Goal: Information Seeking & Learning: Learn about a topic

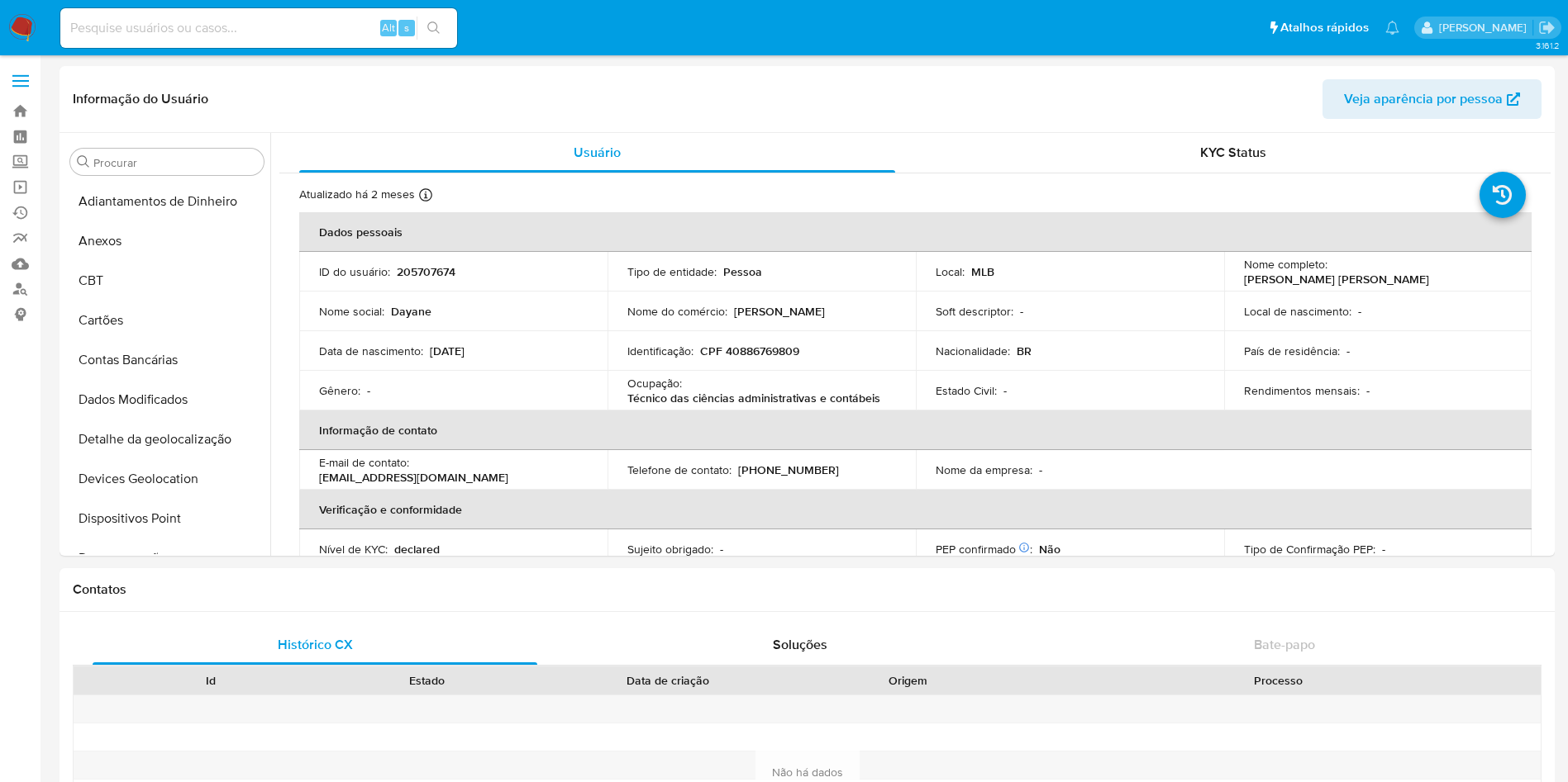
select select "10"
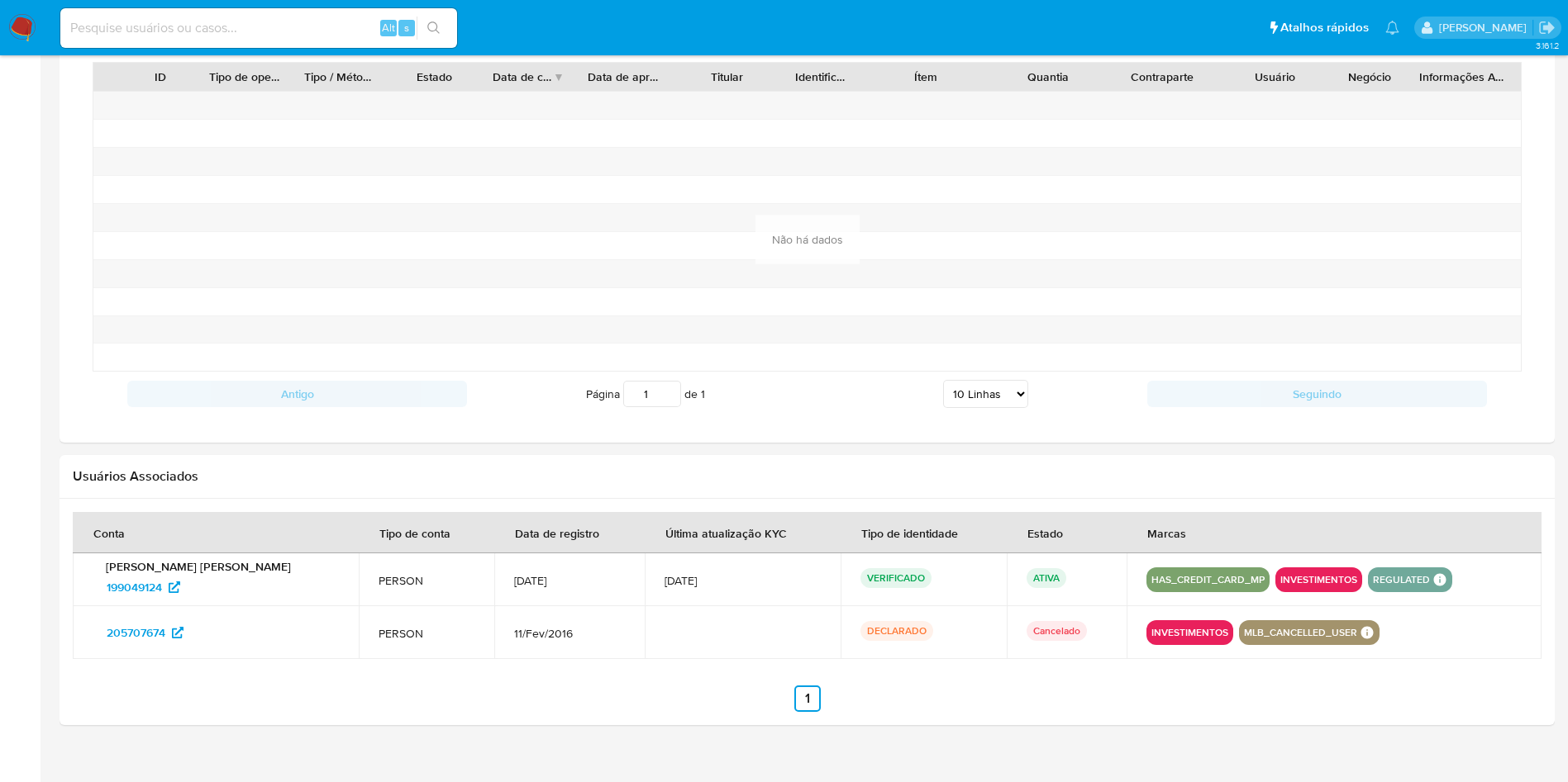
scroll to position [704, 0]
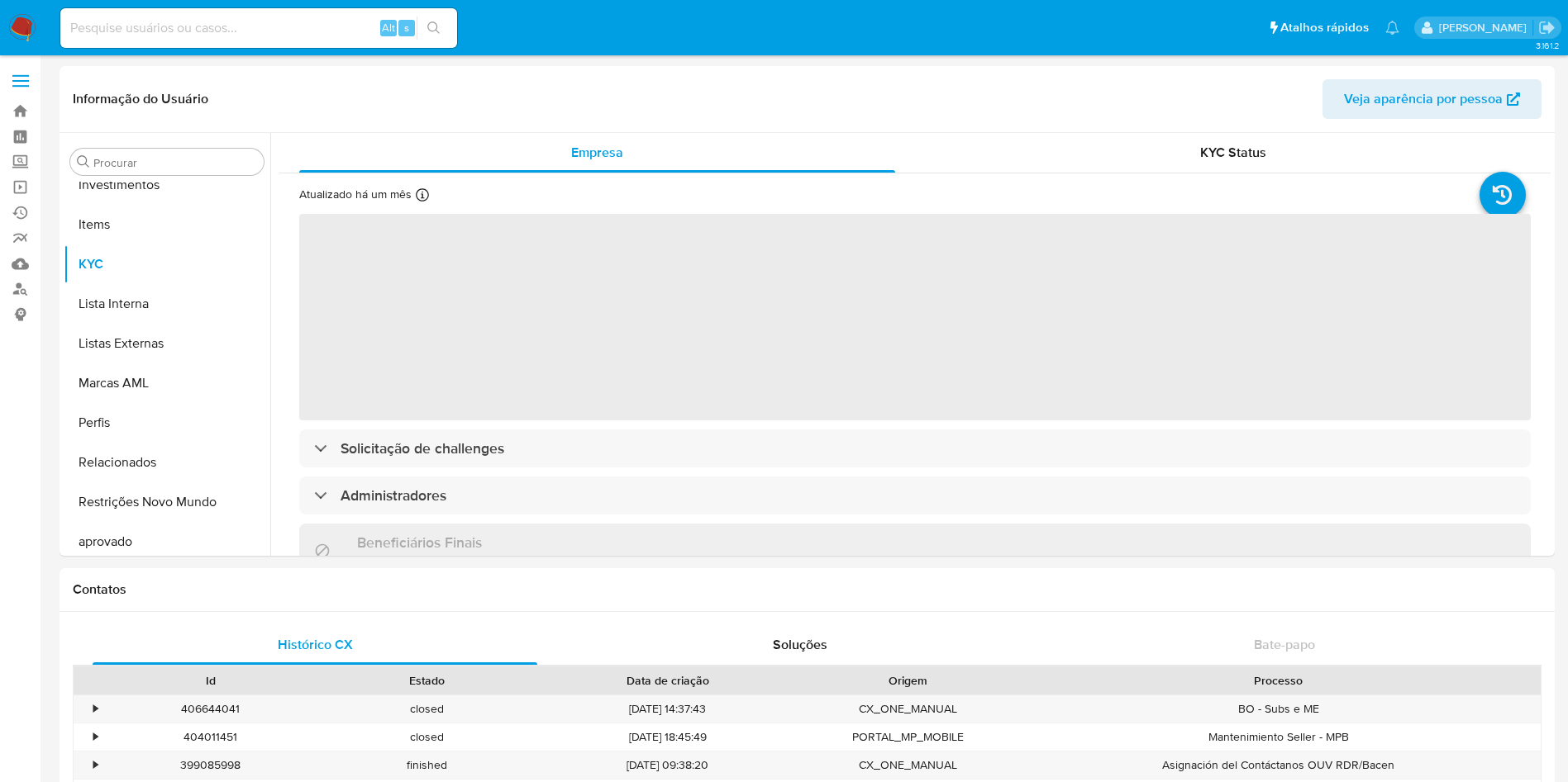
scroll to position [857, 0]
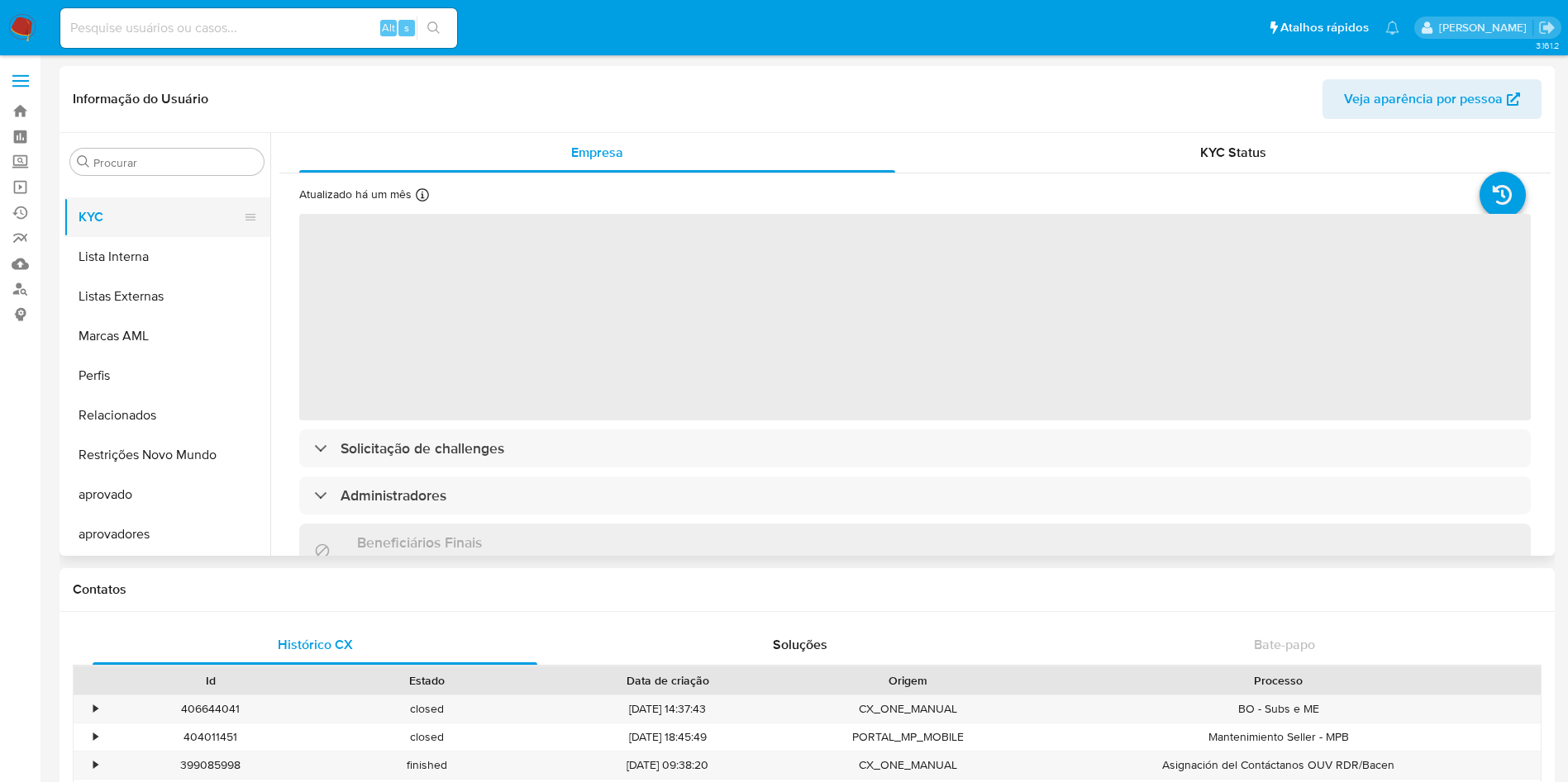
select select "10"
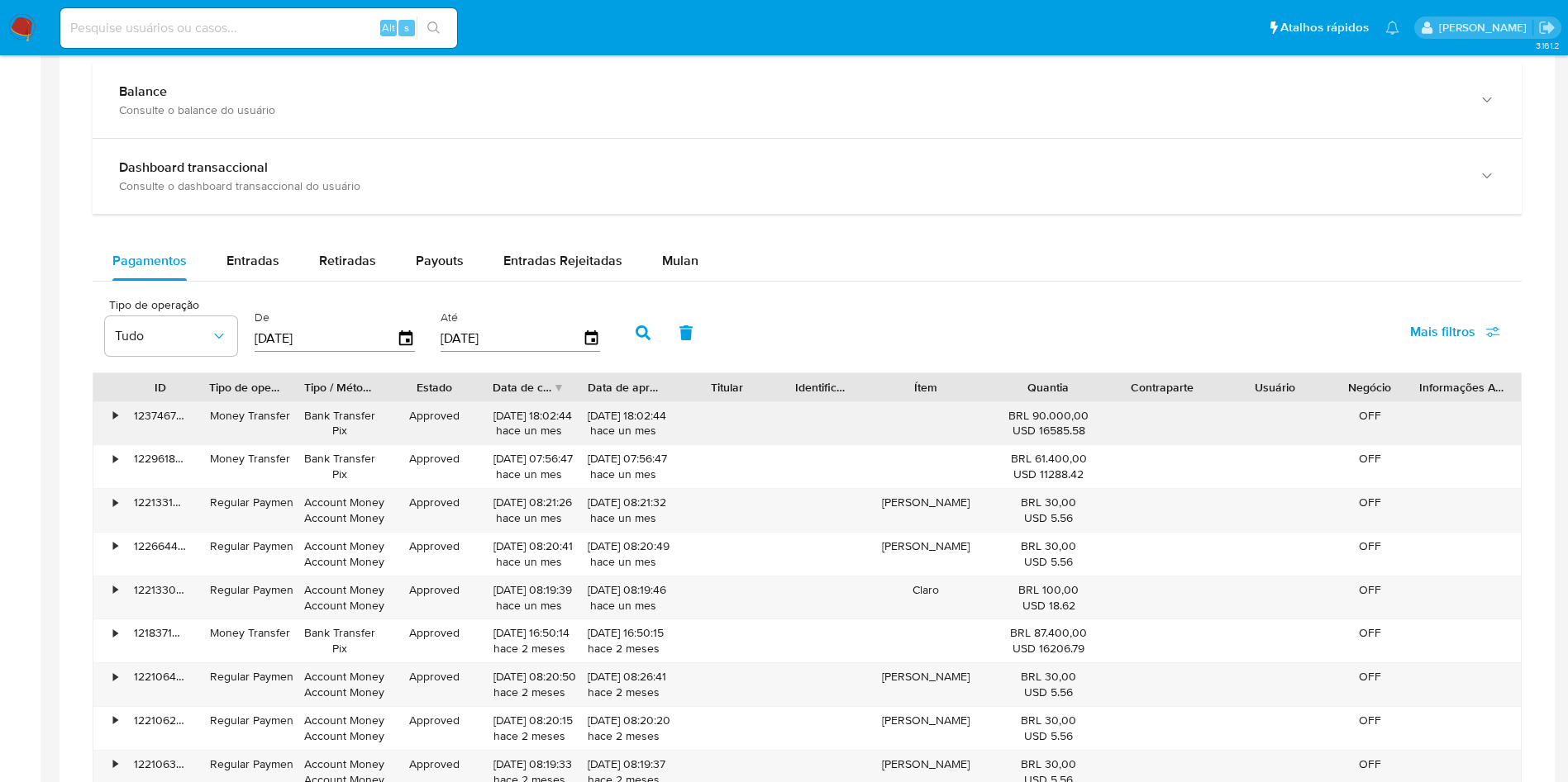
scroll to position [991, 0]
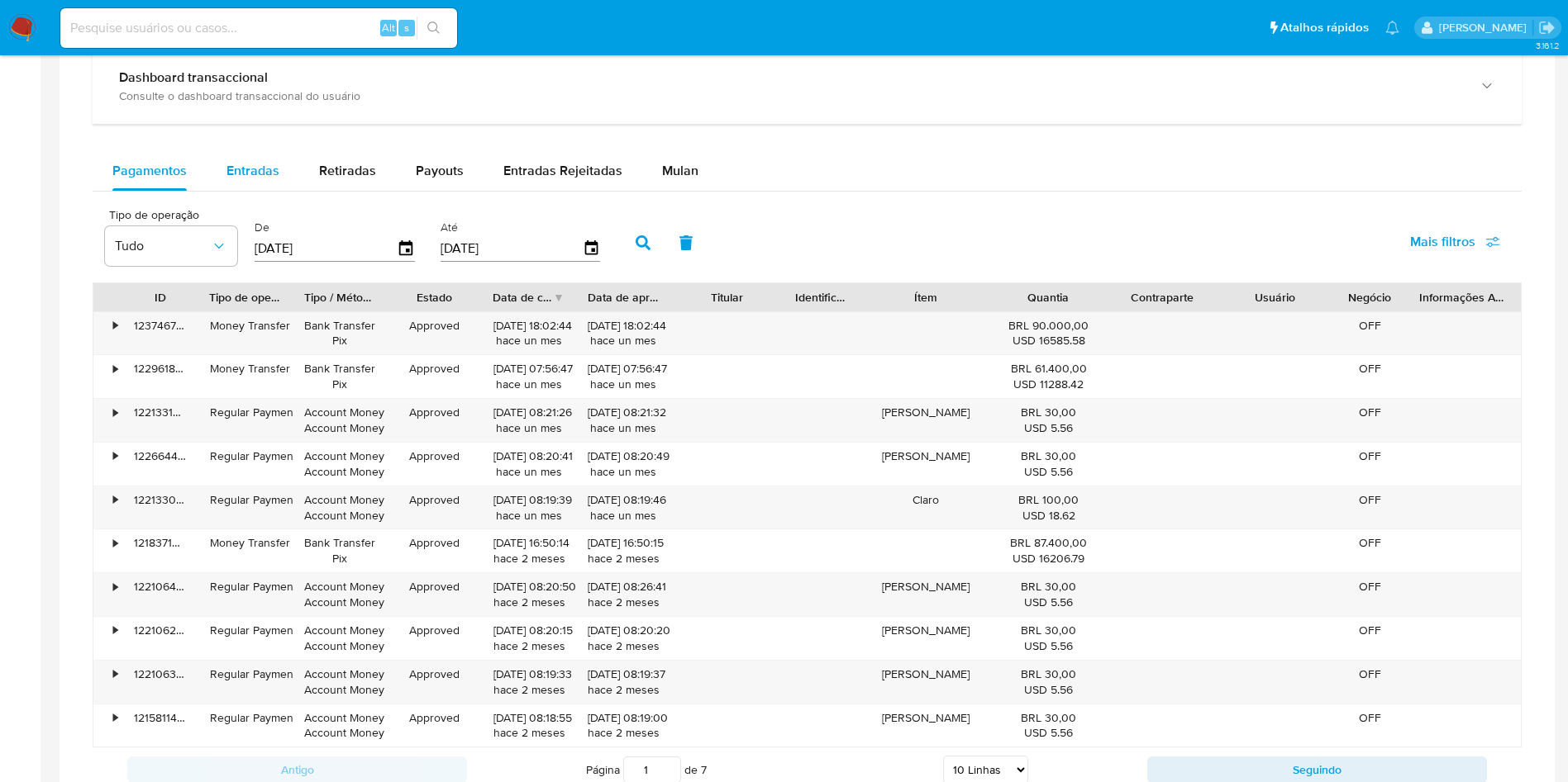
click at [257, 179] on span "Entradas" at bounding box center [252, 170] width 53 height 19
select select "10"
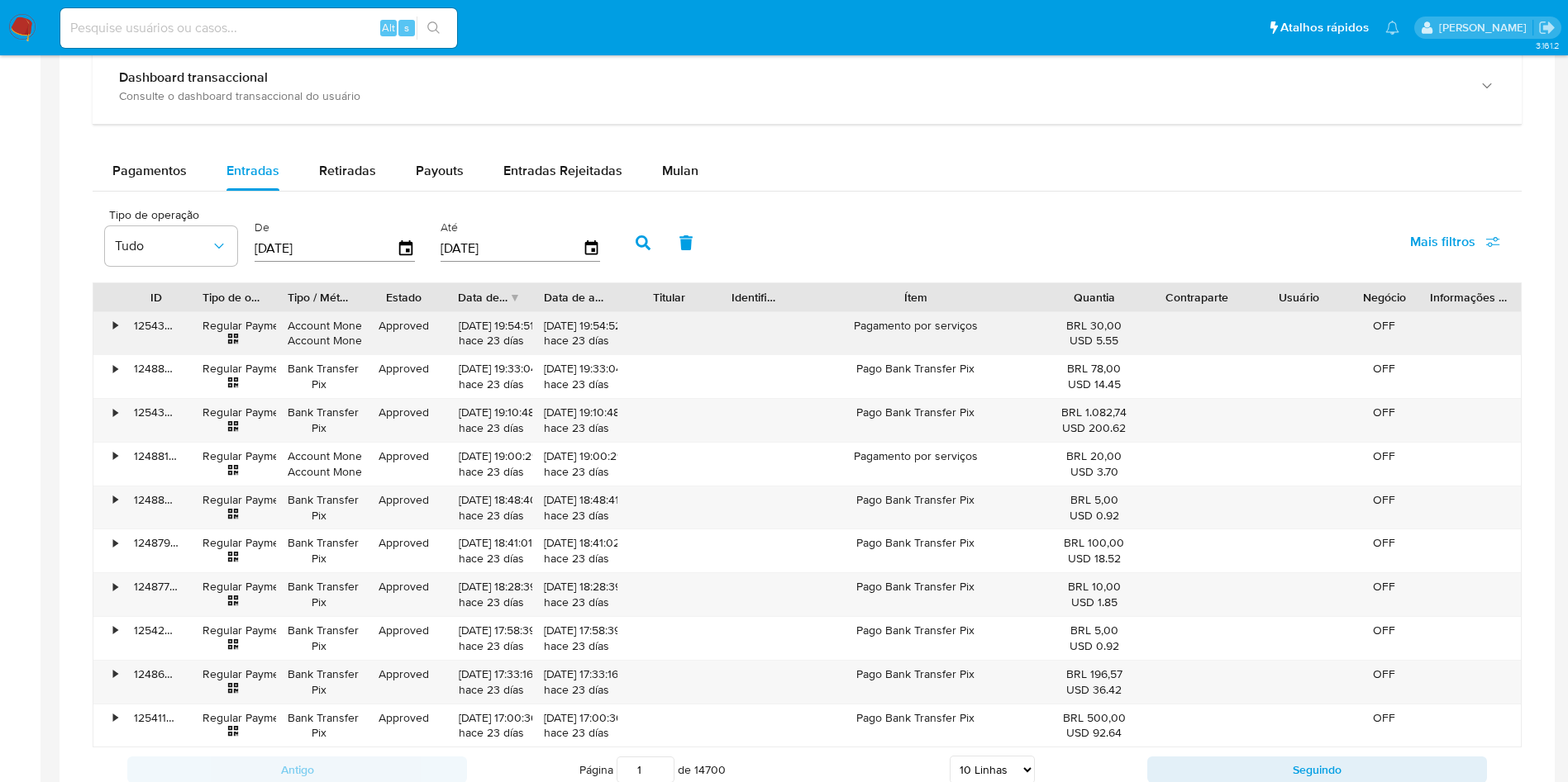
drag, startPoint x: 999, startPoint y: 300, endPoint x: 1121, endPoint y: 321, distance: 123.8
click at [1121, 321] on div "ID Tipo de operação Tipo / Método Estado Data de criação Data de aprovação Titu…" at bounding box center [807, 515] width 1429 height 466
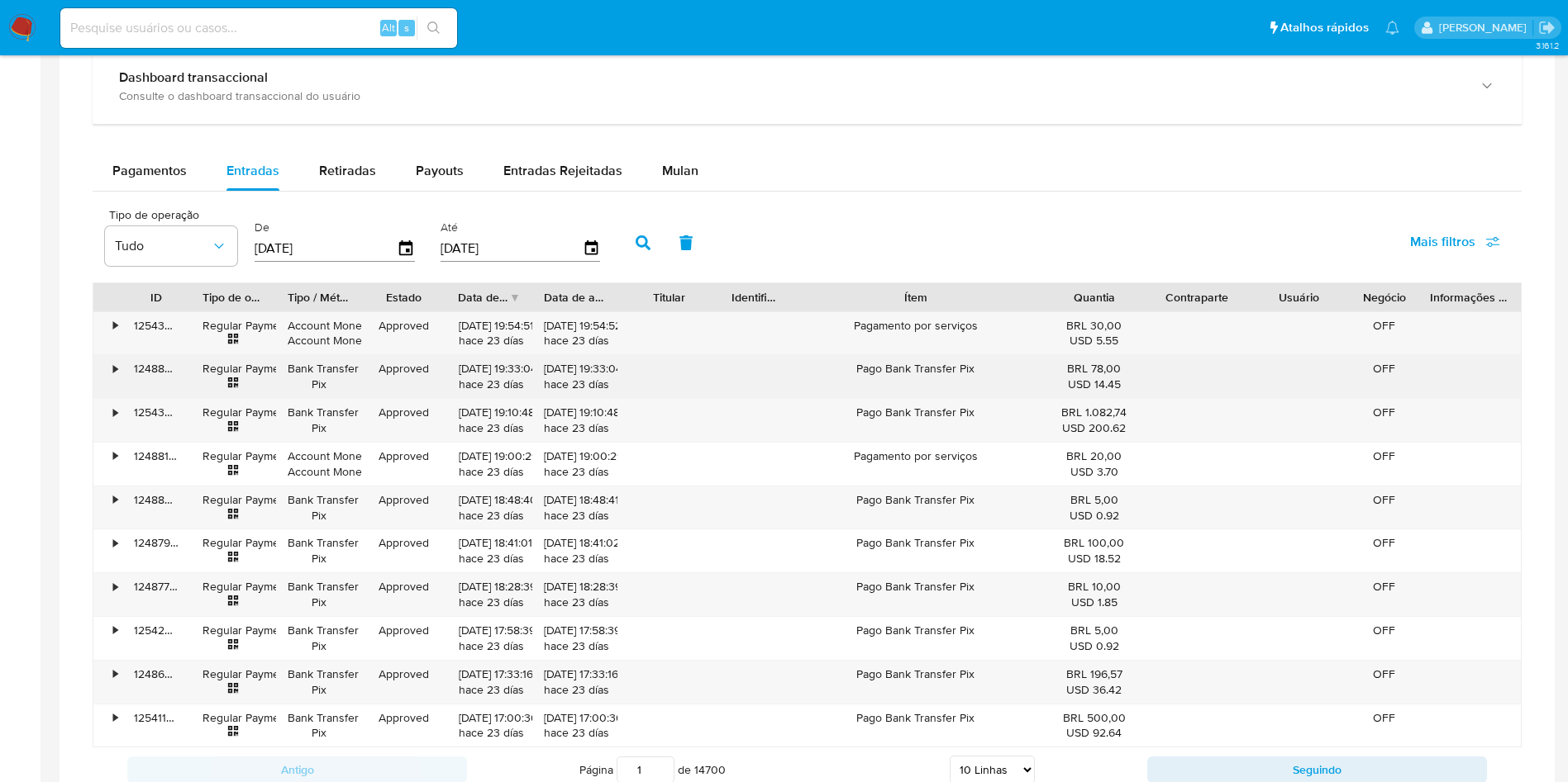
scroll to position [1115, 0]
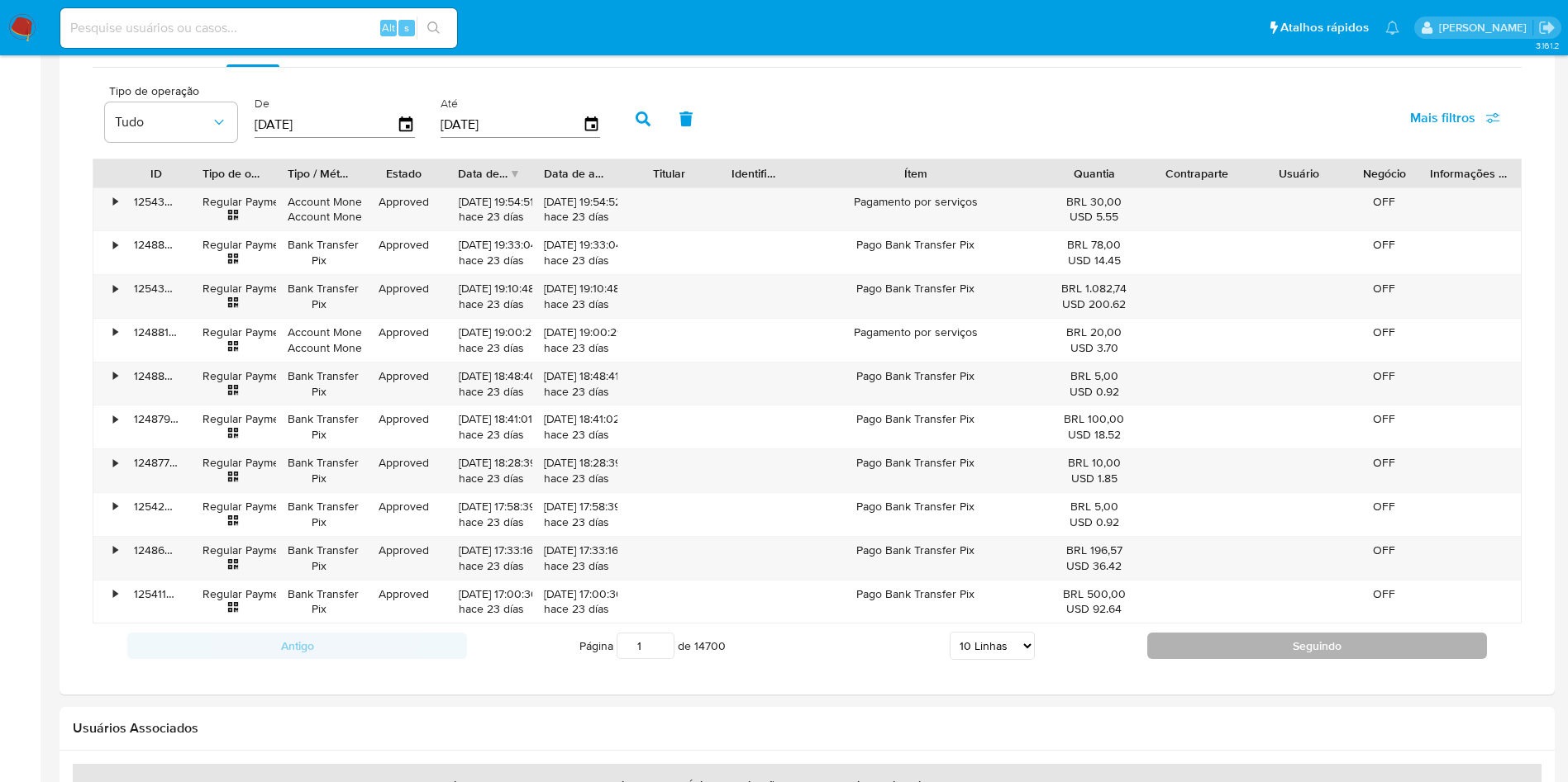
click at [1260, 635] on button "Seguindo" at bounding box center [1317, 646] width 340 height 27
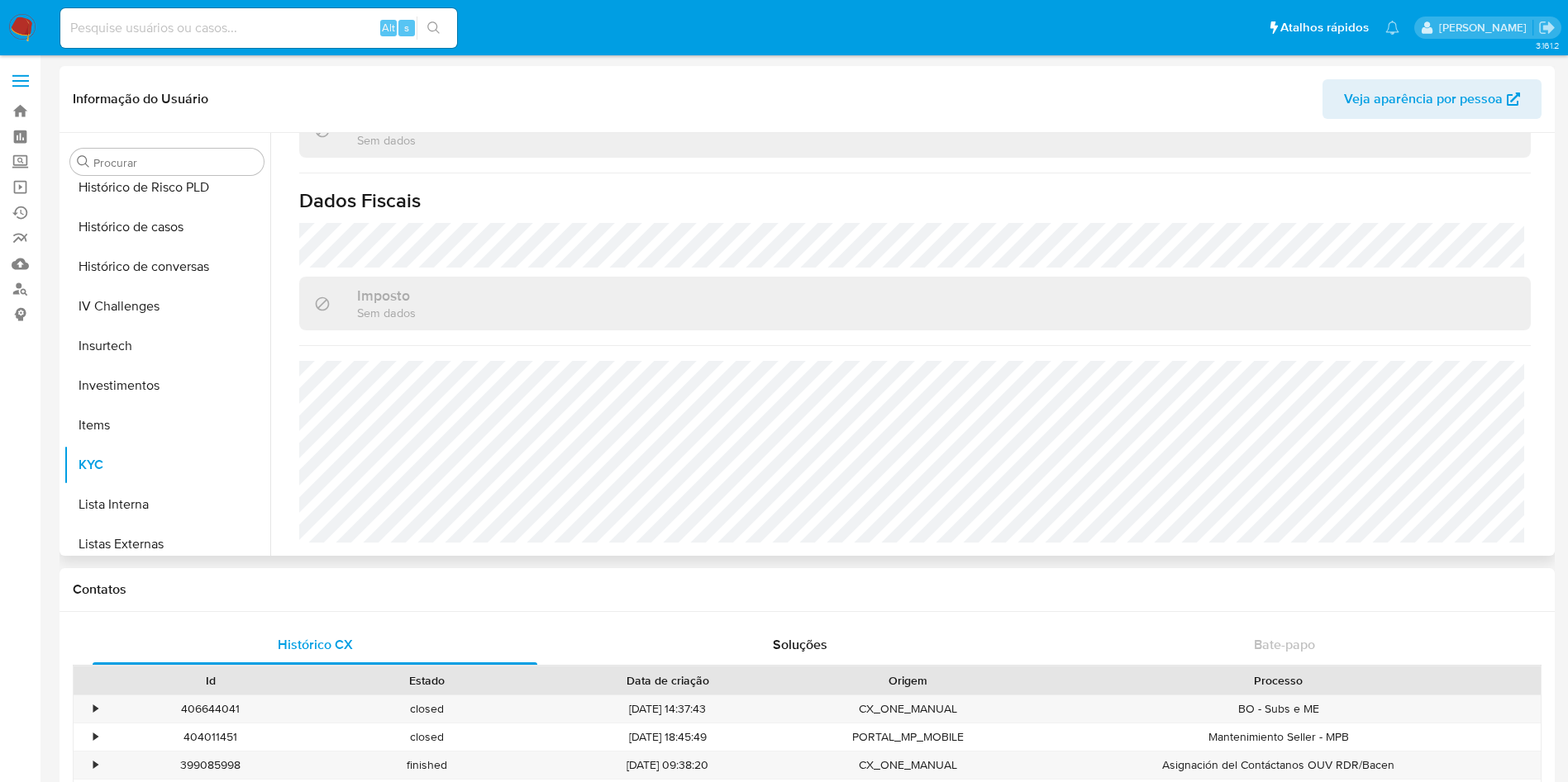
scroll to position [361, 0]
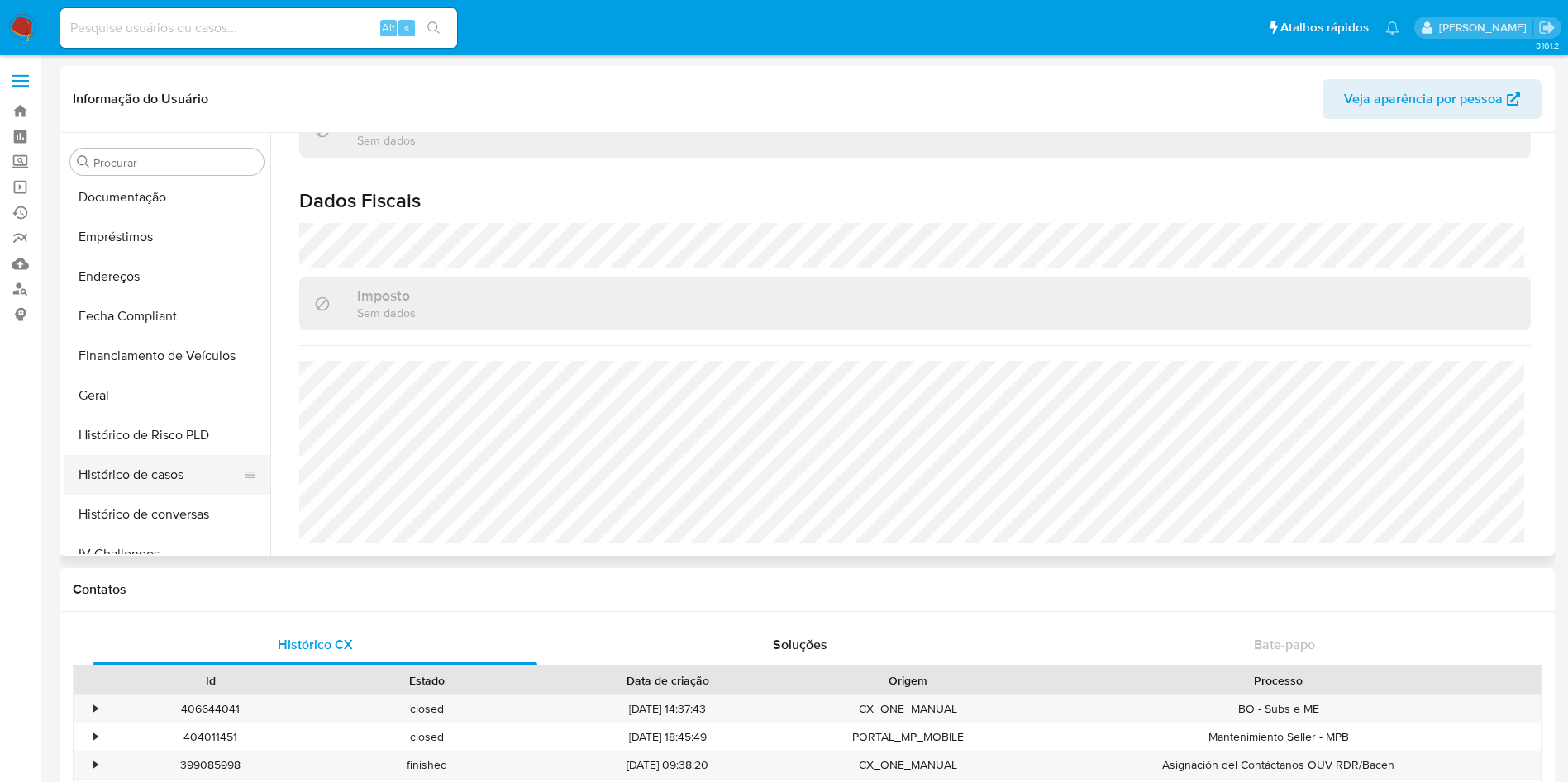
click at [189, 480] on button "Histórico de casos" at bounding box center [160, 475] width 193 height 39
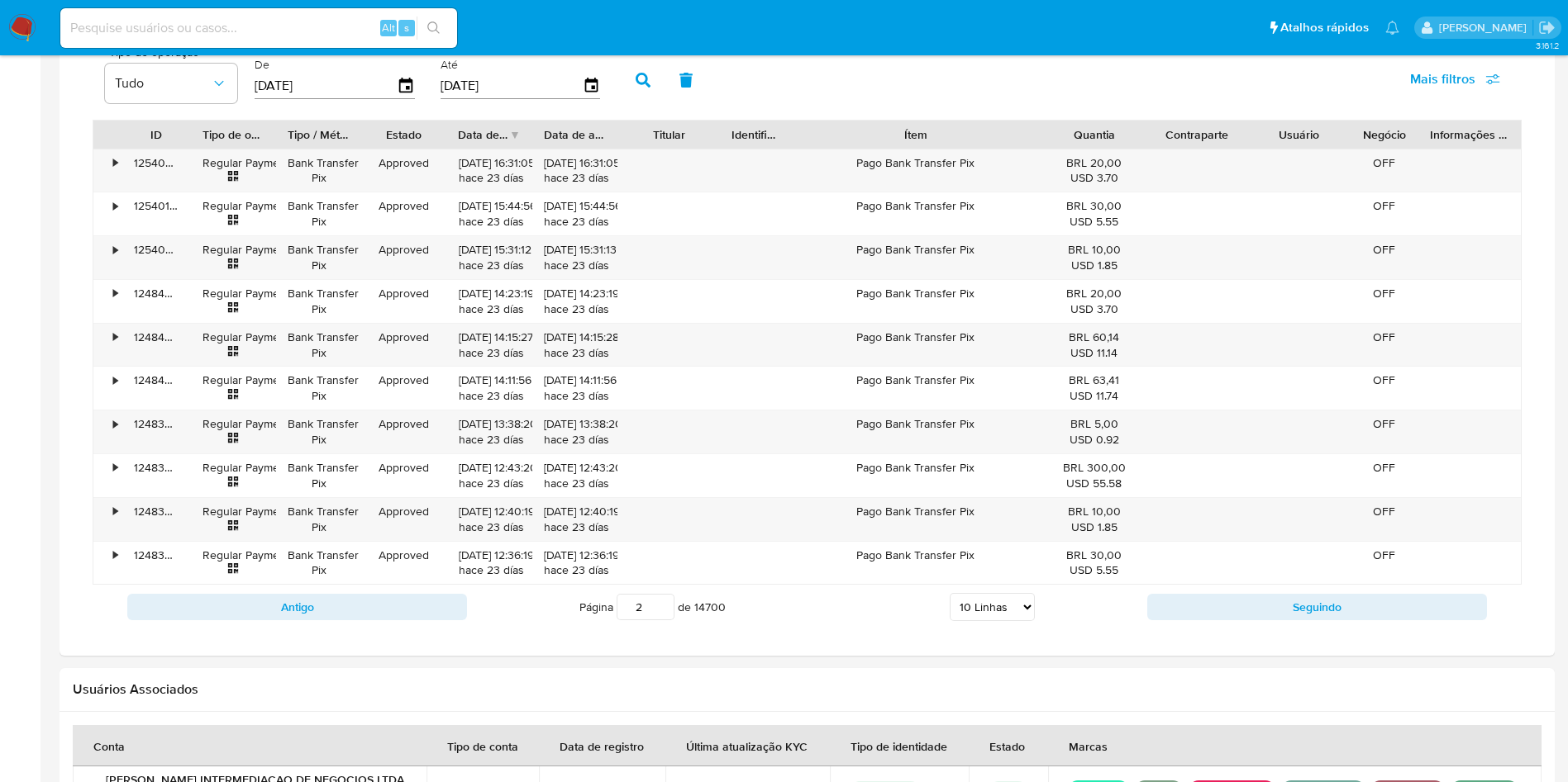
scroll to position [1115, 0]
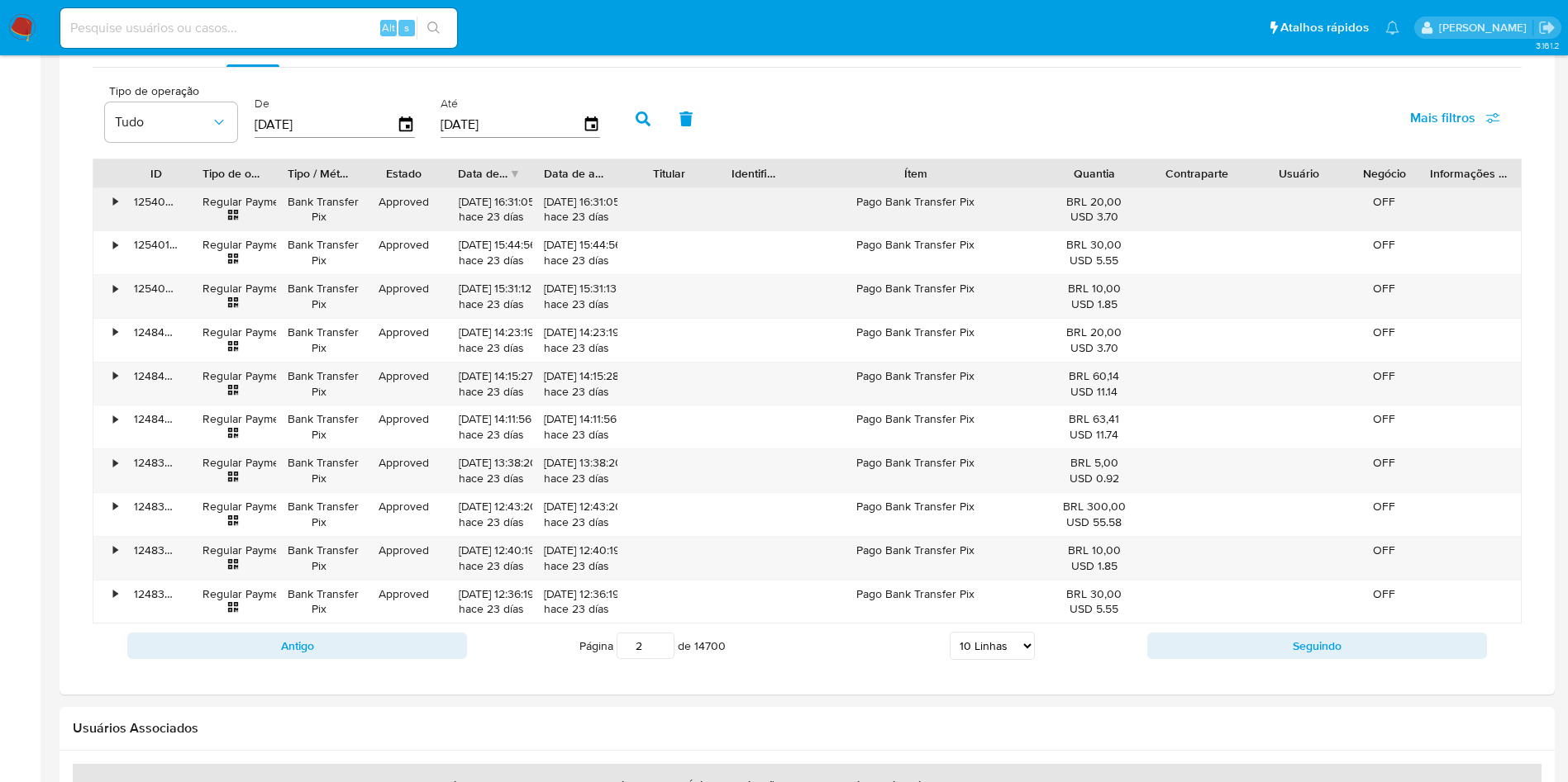
click at [114, 200] on div "•" at bounding box center [115, 202] width 4 height 16
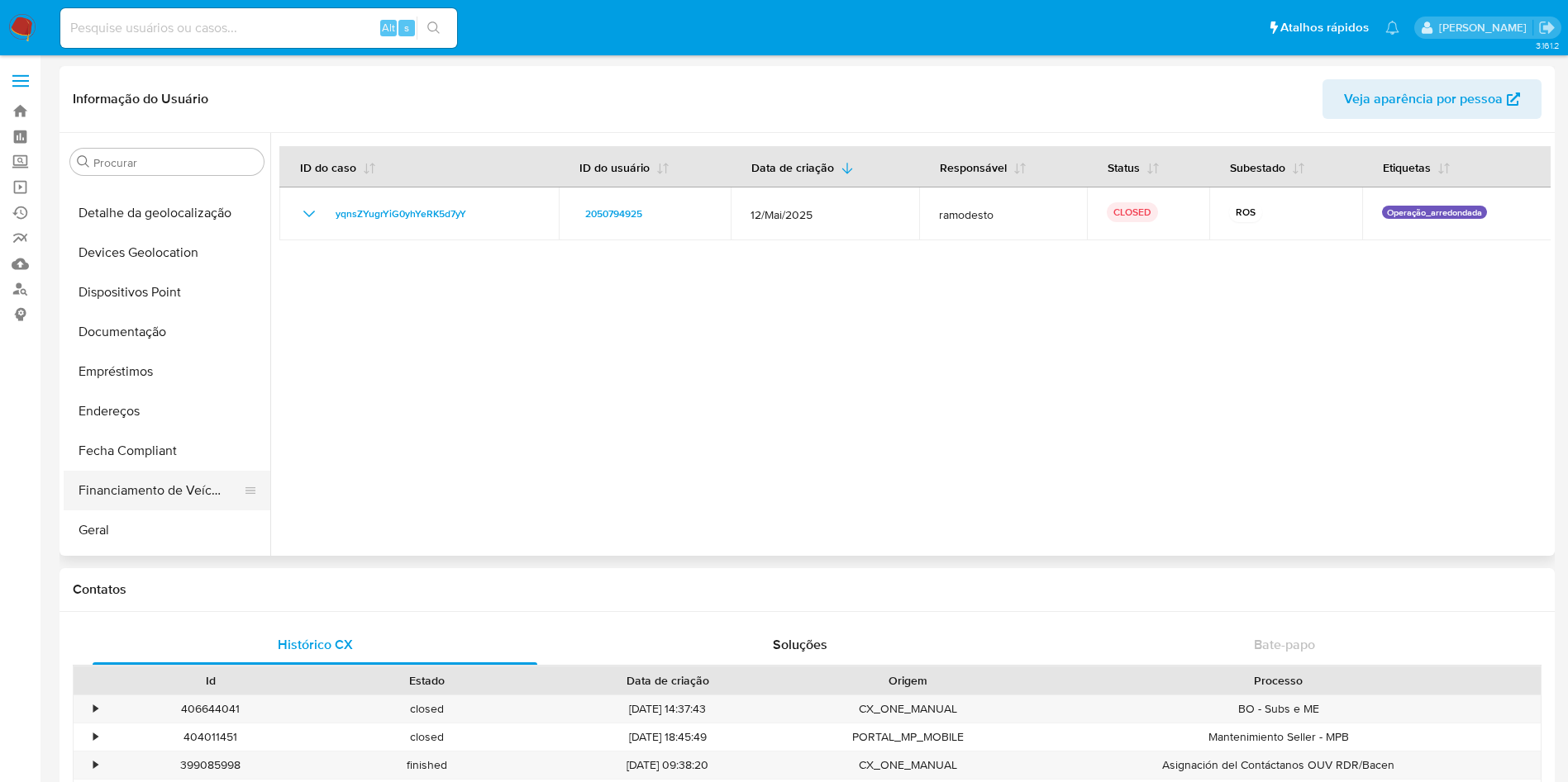
scroll to position [372, 0]
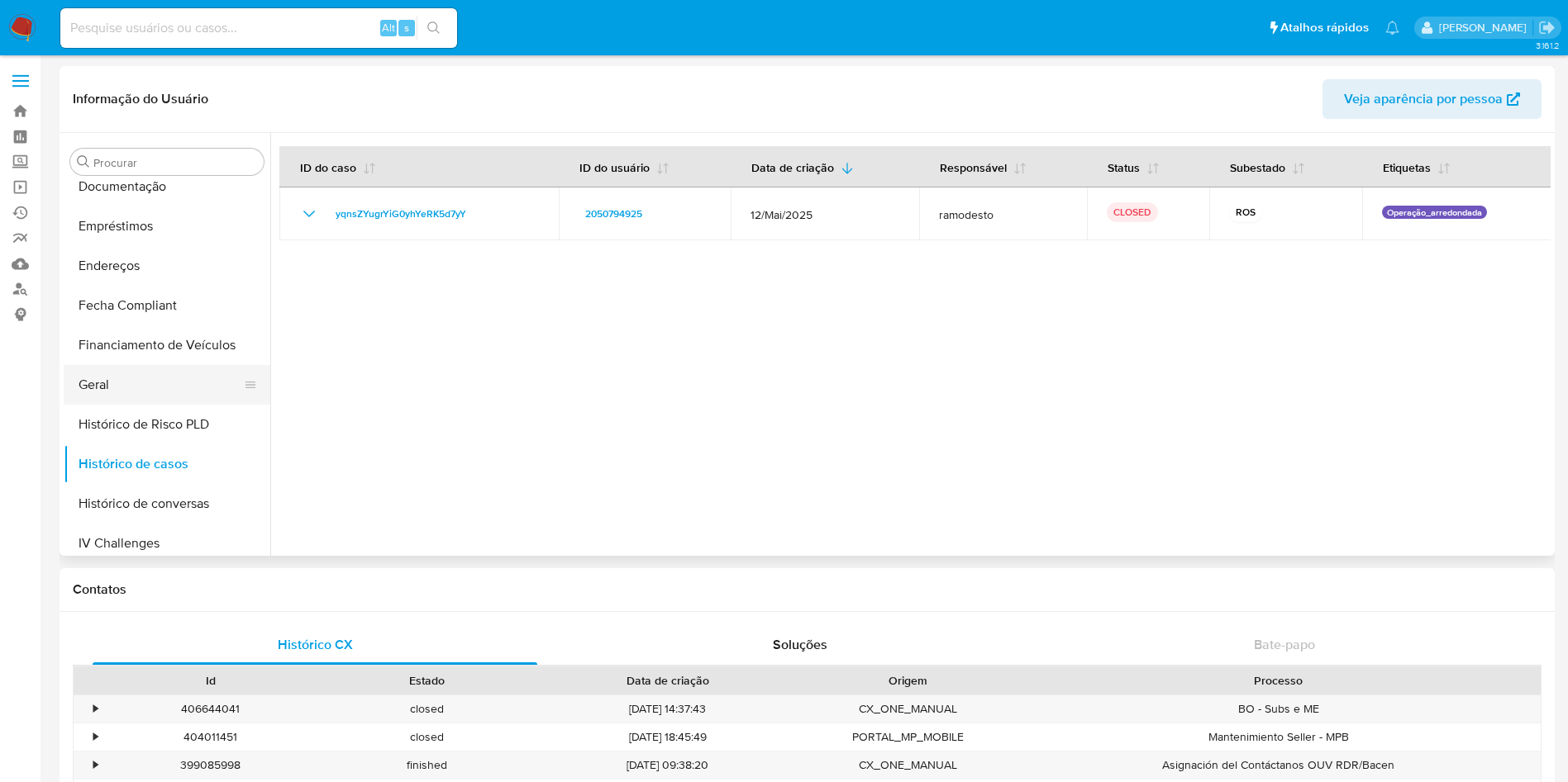
click at [159, 385] on button "Geral" at bounding box center [160, 385] width 193 height 39
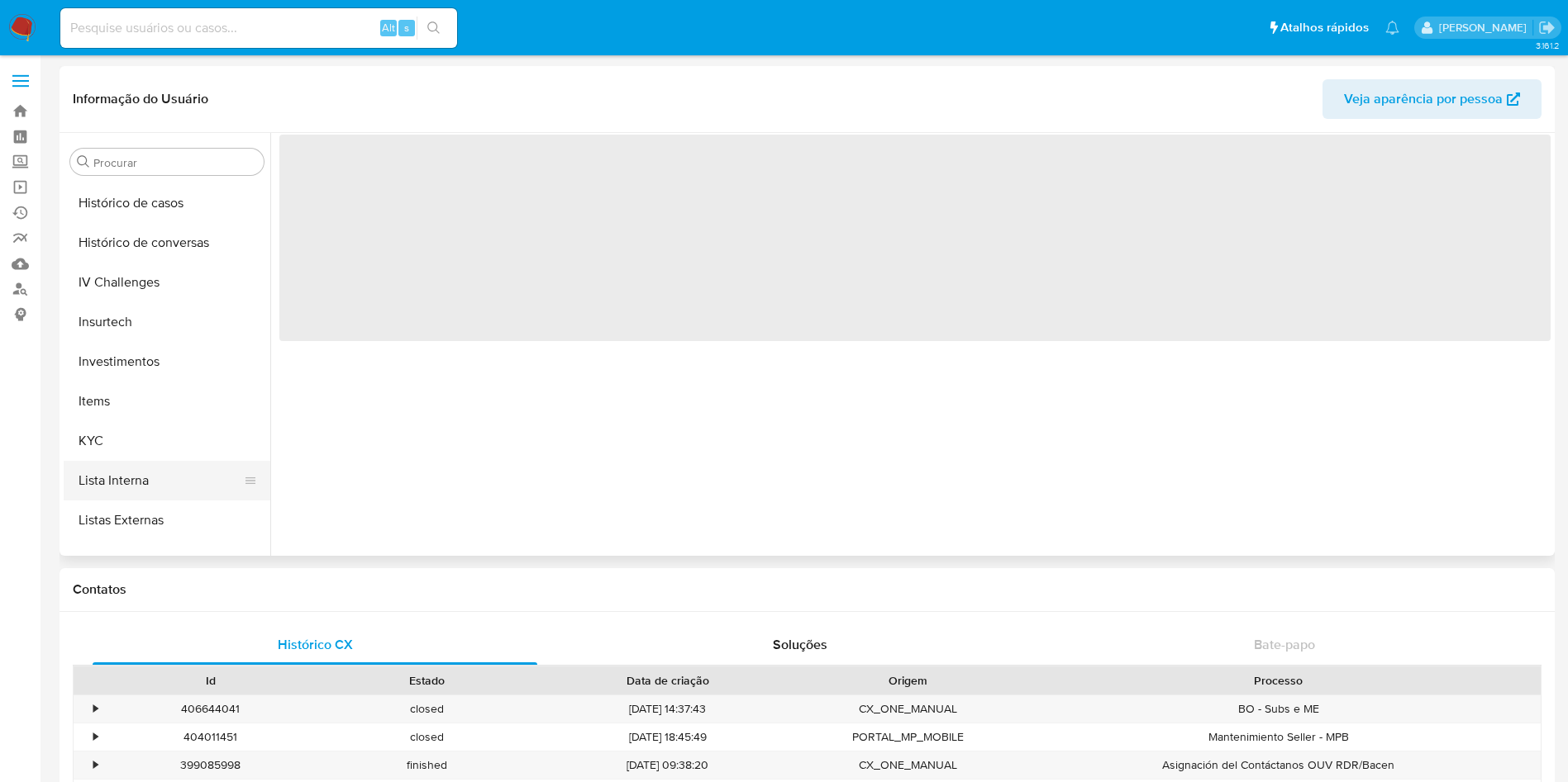
scroll to position [744, 0]
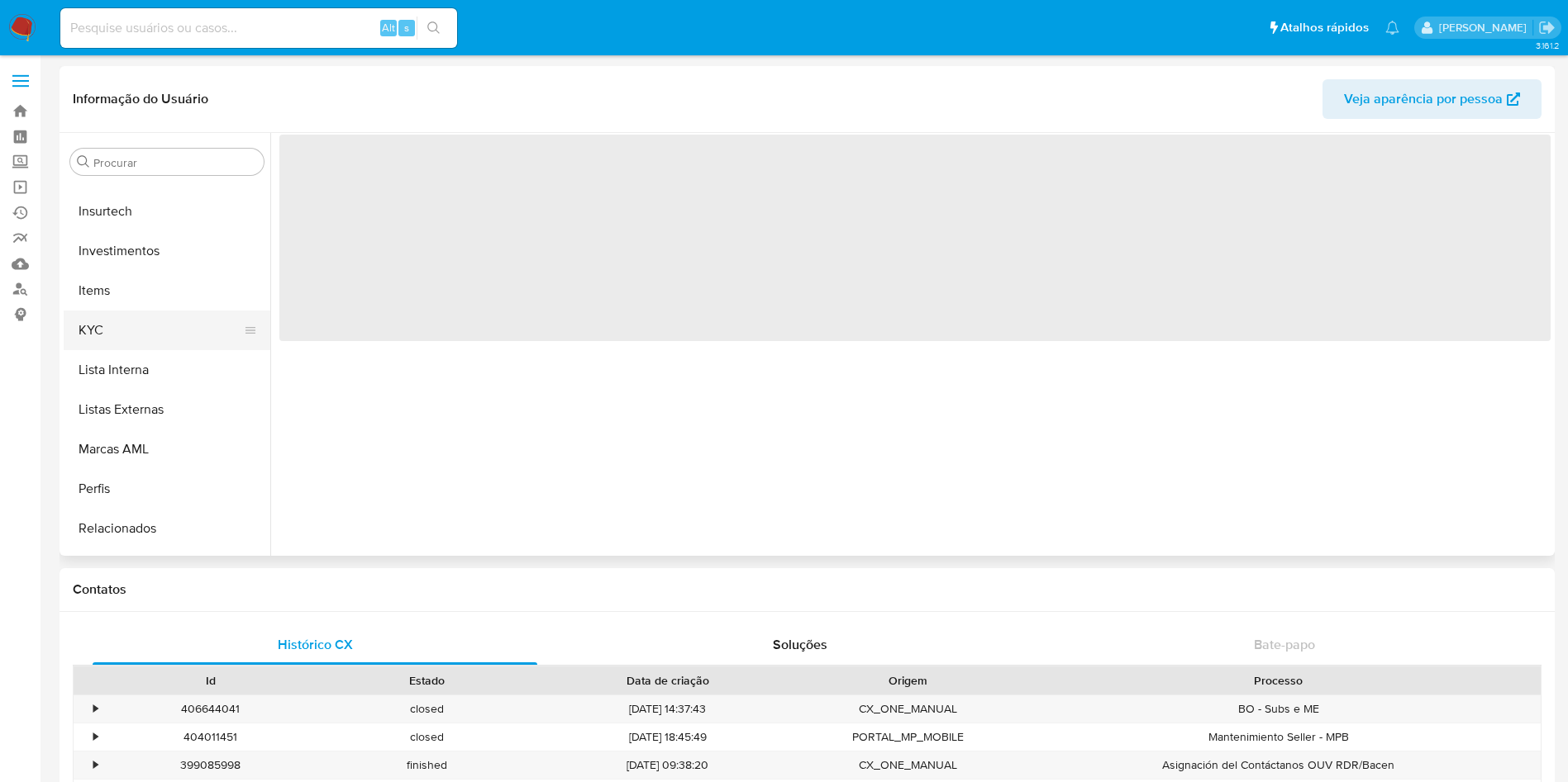
click at [148, 337] on button "KYC" at bounding box center [160, 331] width 193 height 39
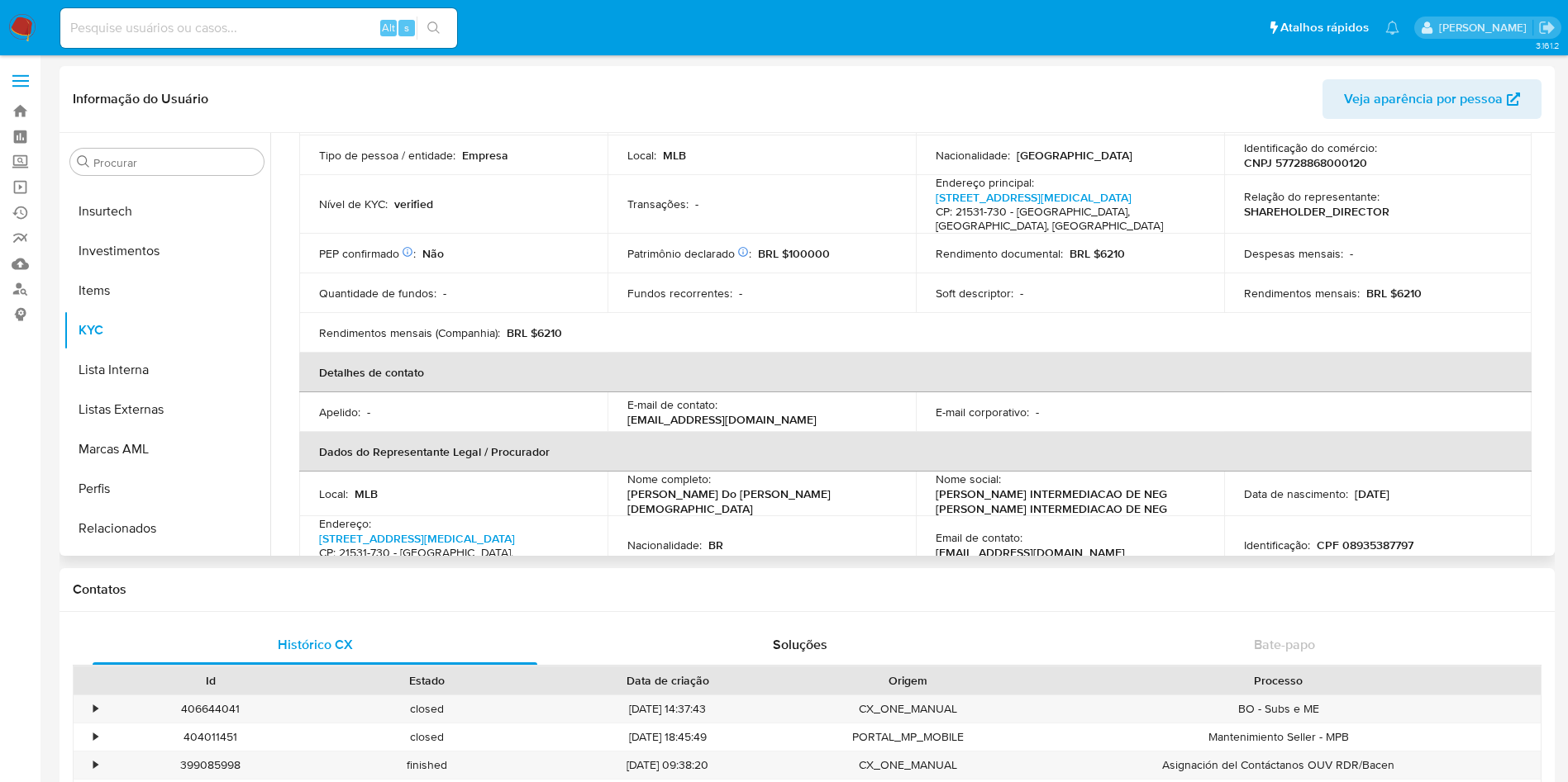
scroll to position [202, 0]
click at [405, 534] on link "[STREET_ADDRESS][MEDICAL_DATA]" at bounding box center [417, 537] width 196 height 16
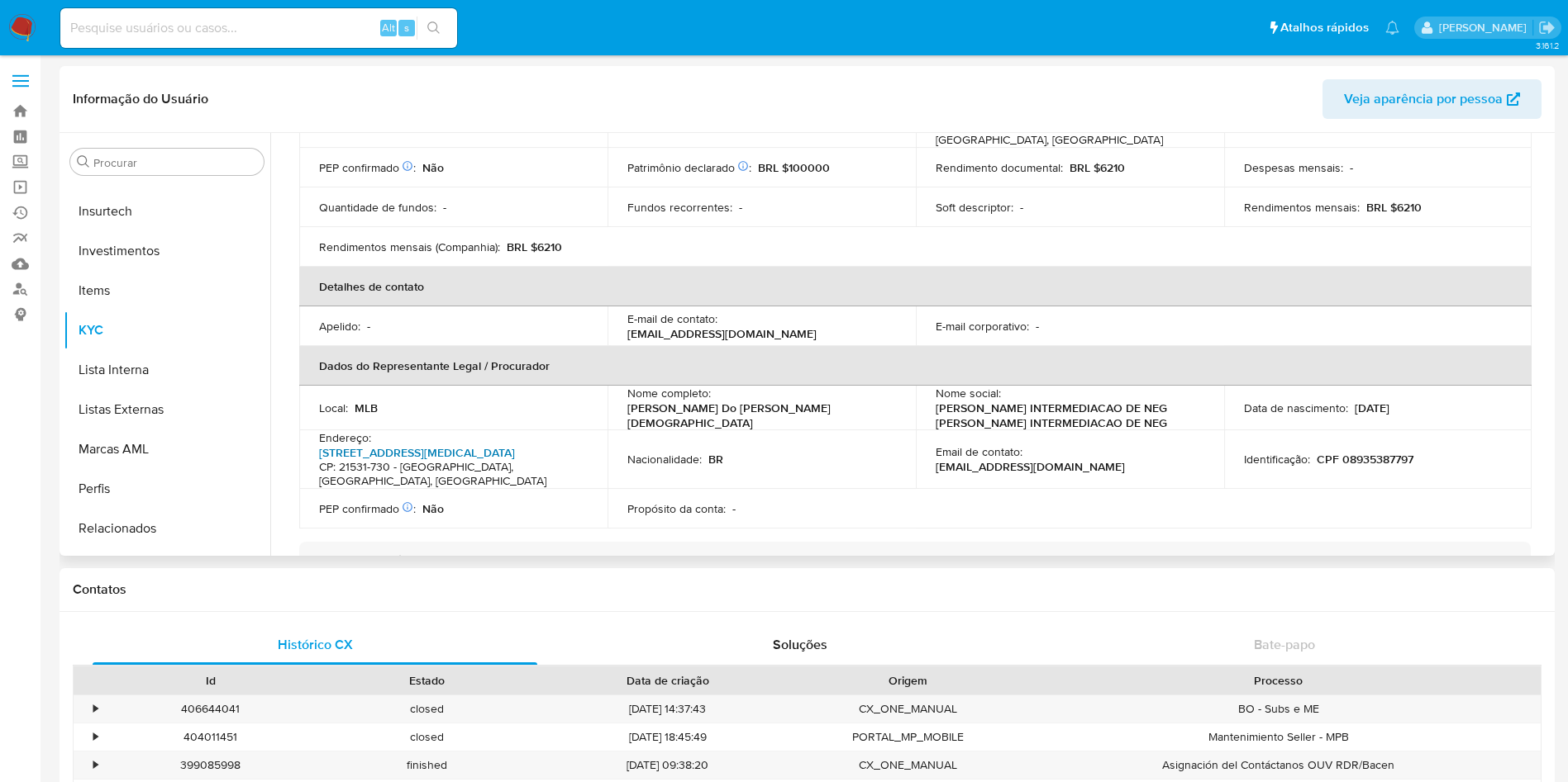
scroll to position [326, 0]
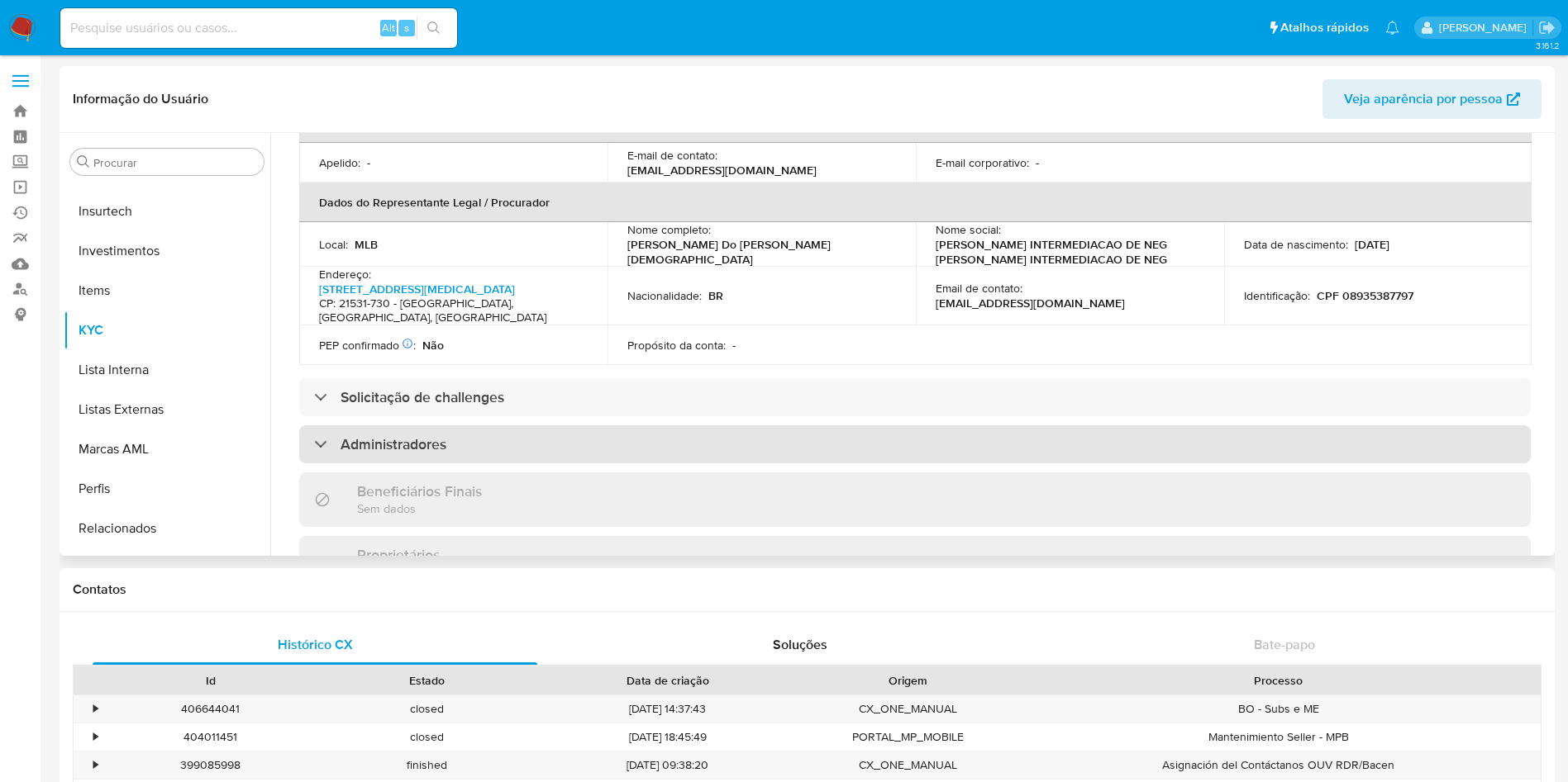
click at [437, 436] on h3 "Administradores" at bounding box center [393, 444] width 105 height 18
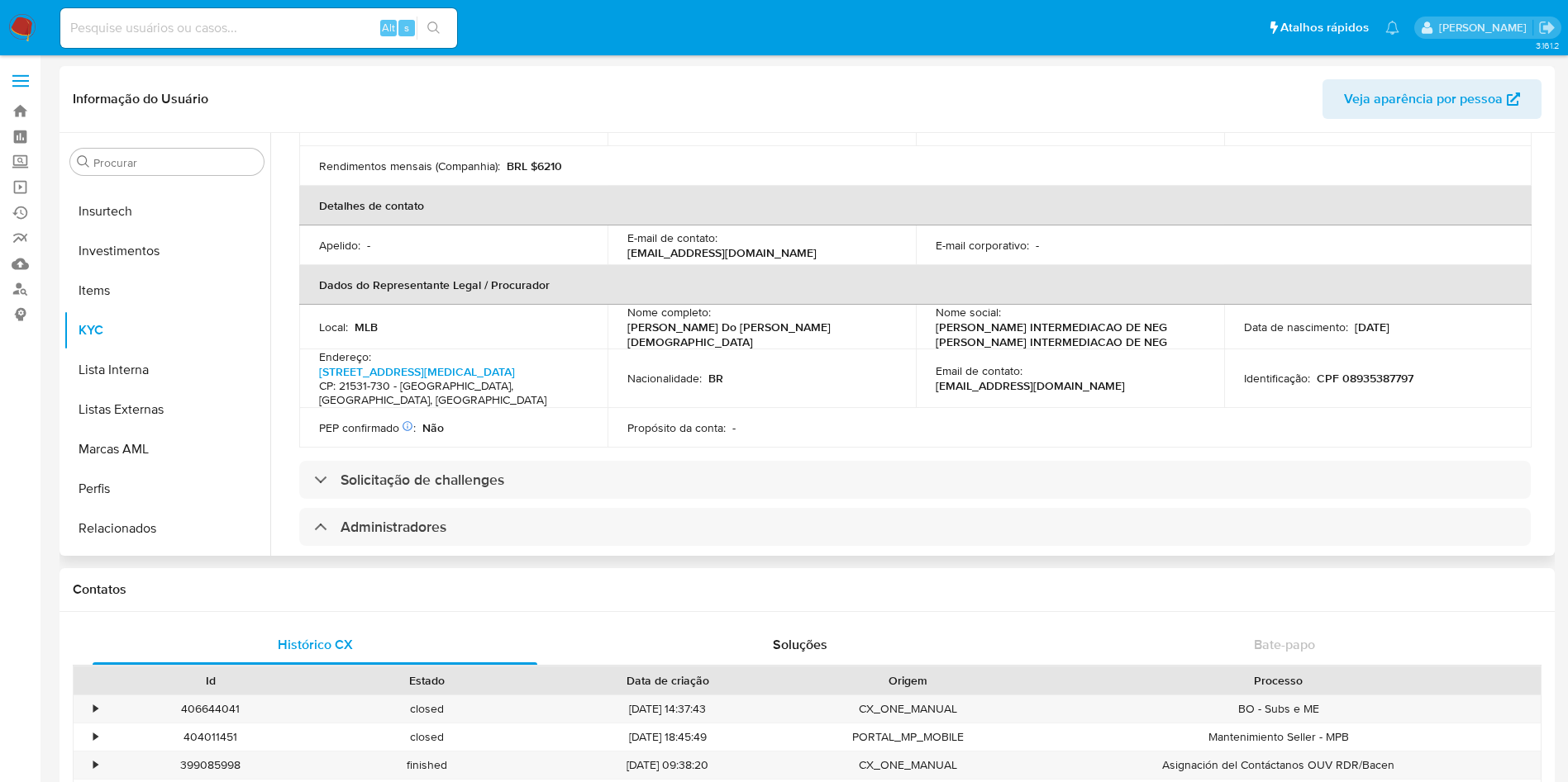
scroll to position [372, 0]
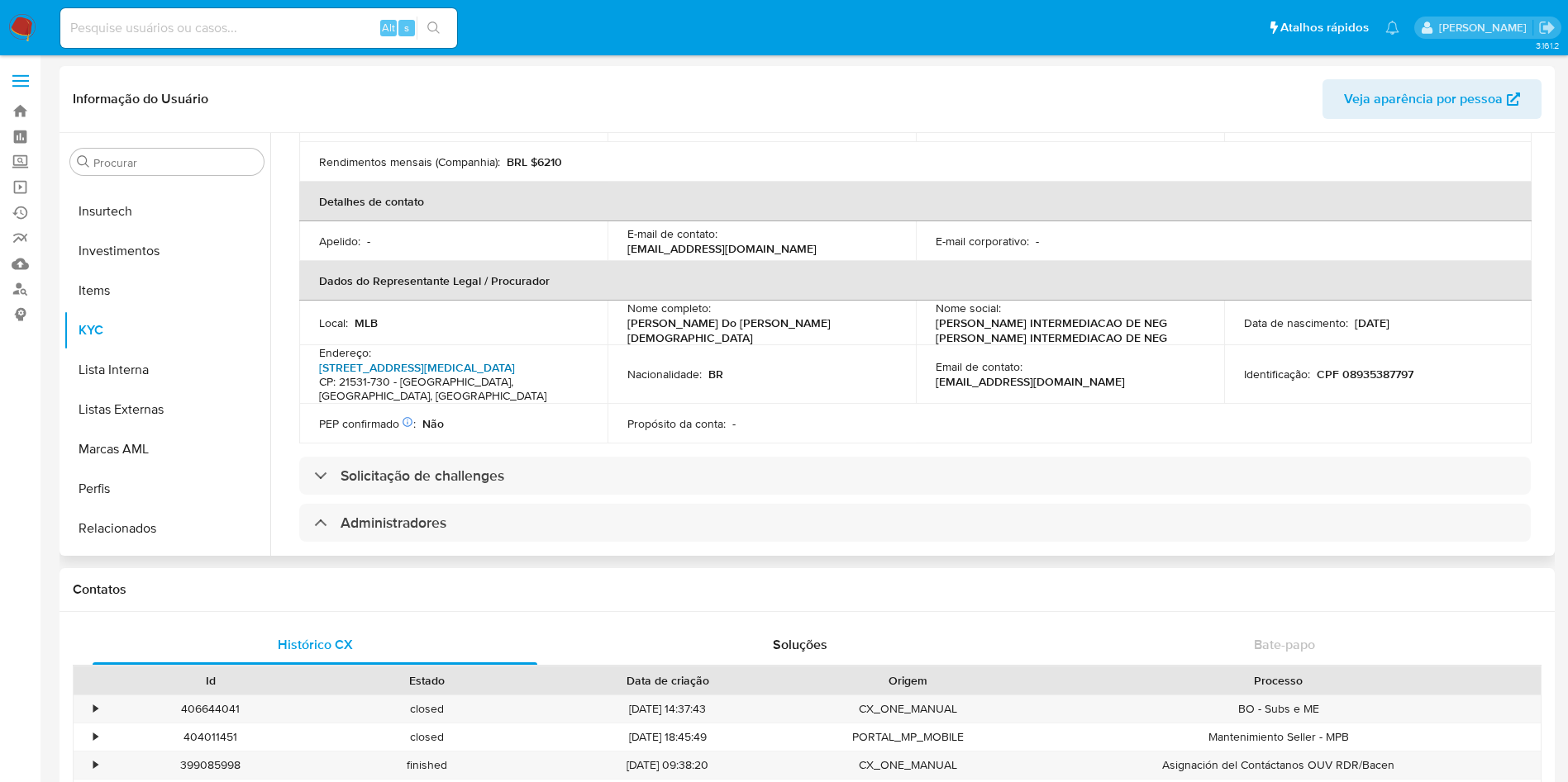
click at [372, 366] on link "[STREET_ADDRESS][MEDICAL_DATA]" at bounding box center [417, 367] width 196 height 16
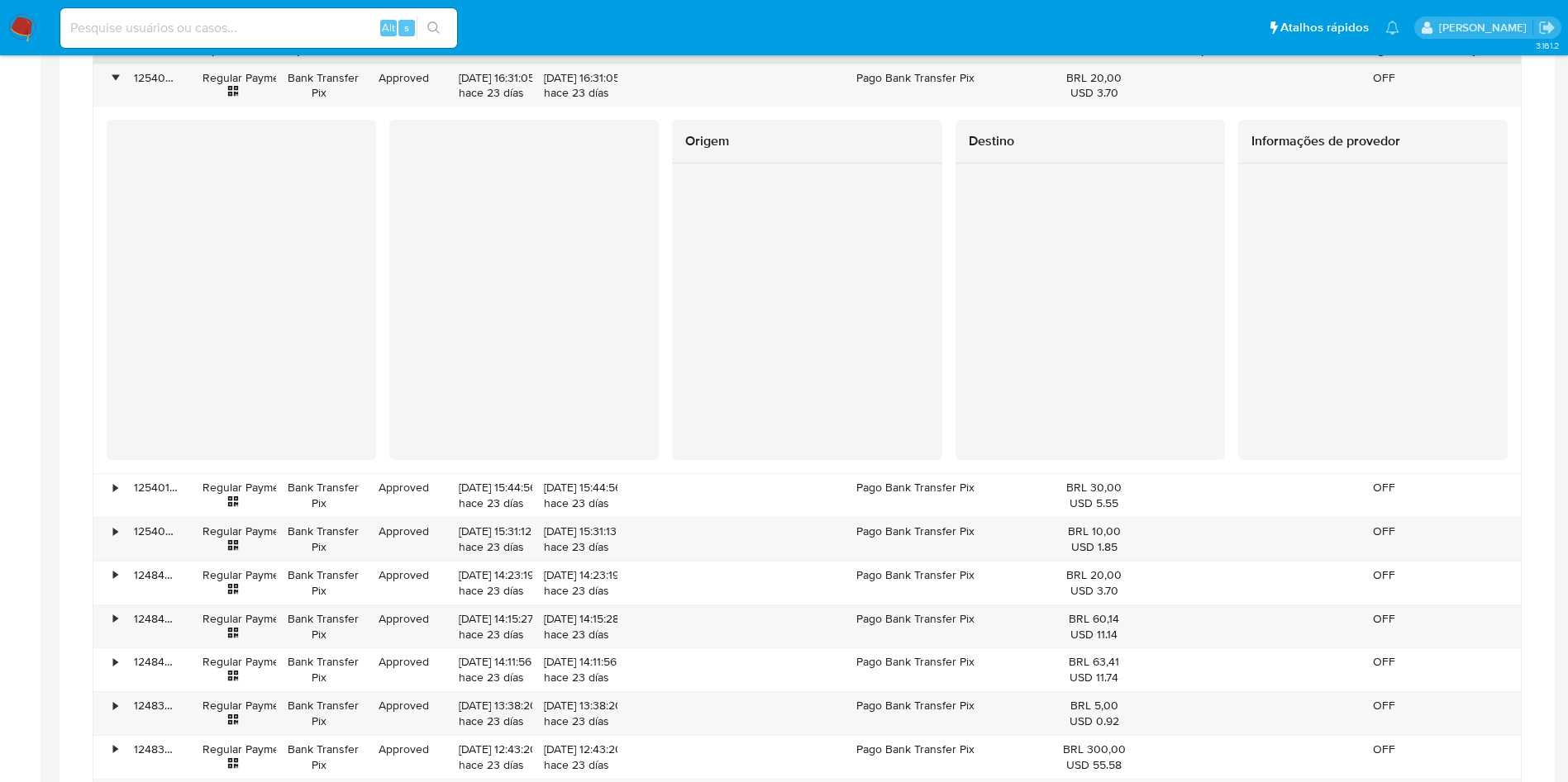
scroll to position [1611, 0]
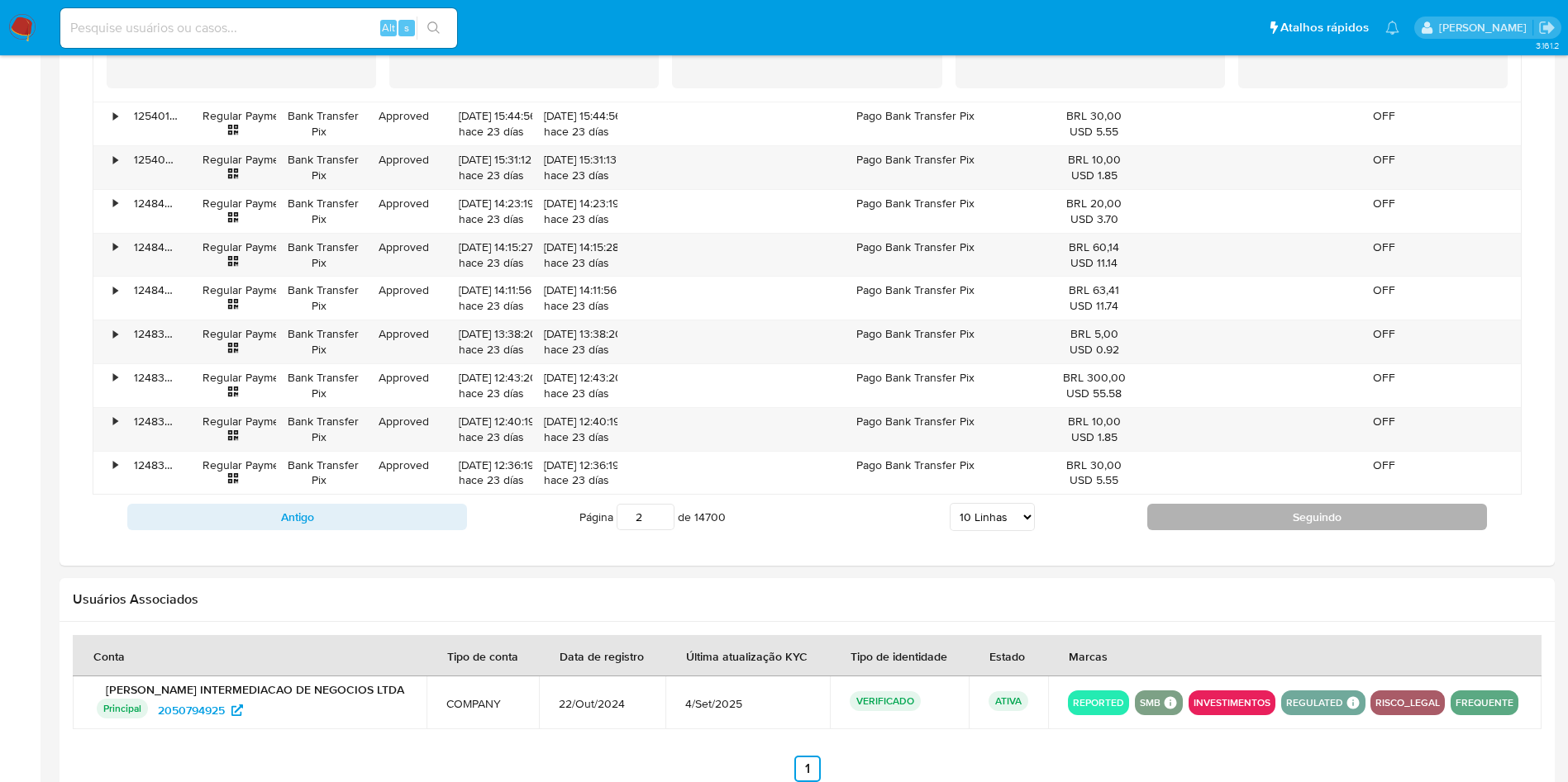
click at [1288, 508] on button "Seguindo" at bounding box center [1317, 517] width 340 height 27
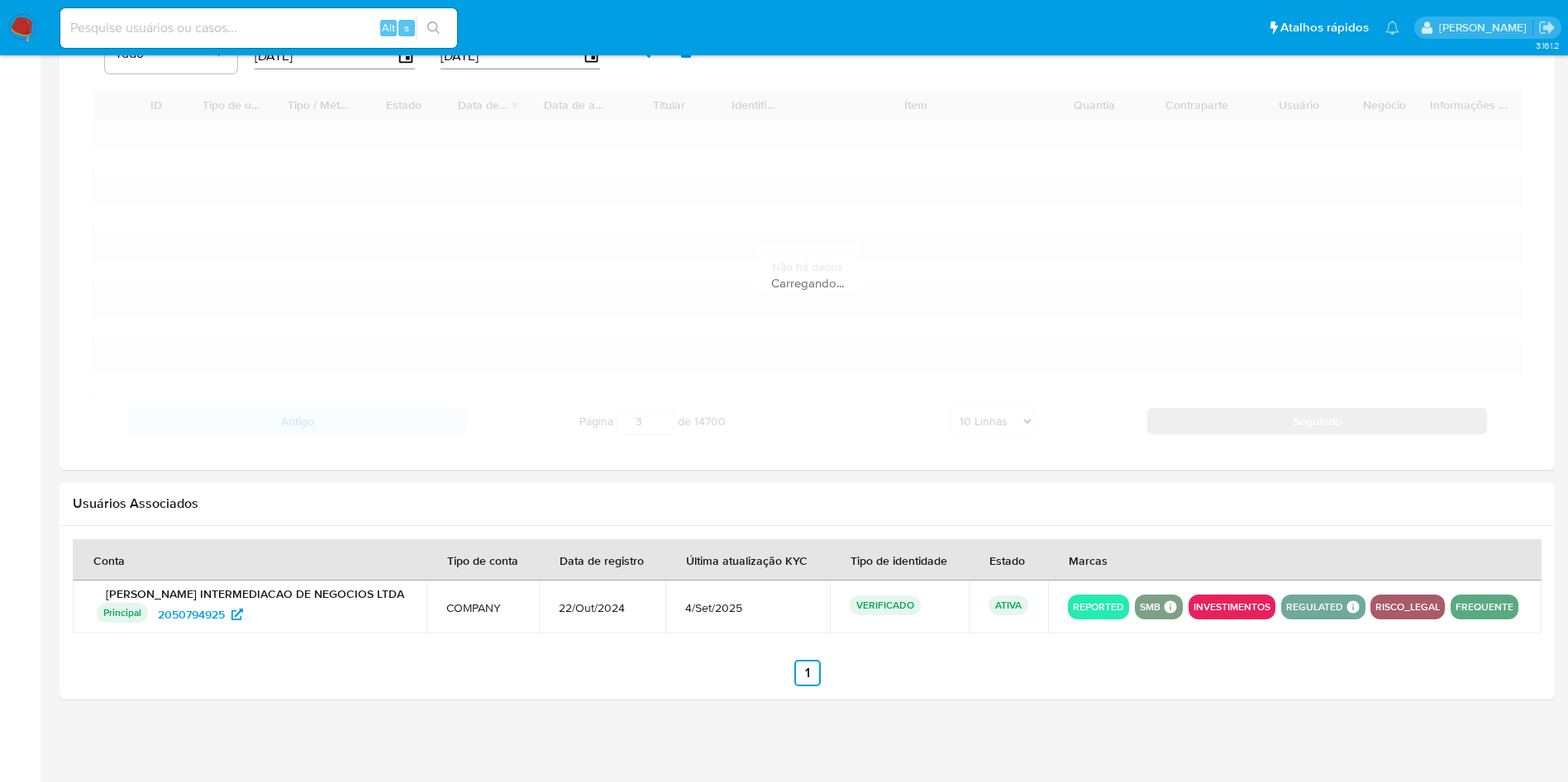
scroll to position [1340, 0]
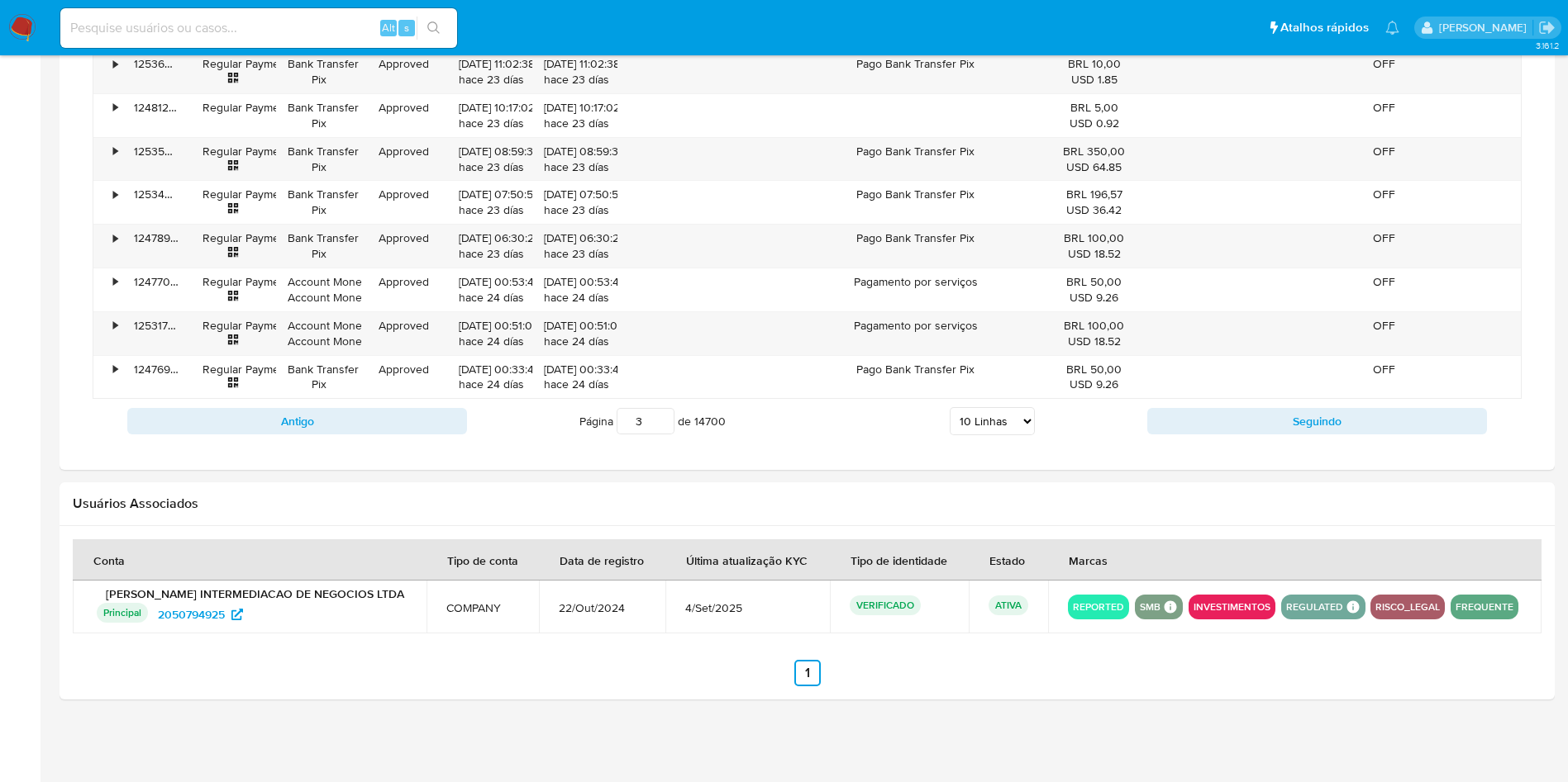
click at [1252, 451] on div "Transacionalidade Consulta o resumo dos movimentos do usuário Informações trans…" at bounding box center [806, 4] width 1469 height 908
click at [1239, 429] on button "Seguindo" at bounding box center [1317, 422] width 340 height 27
type input "4"
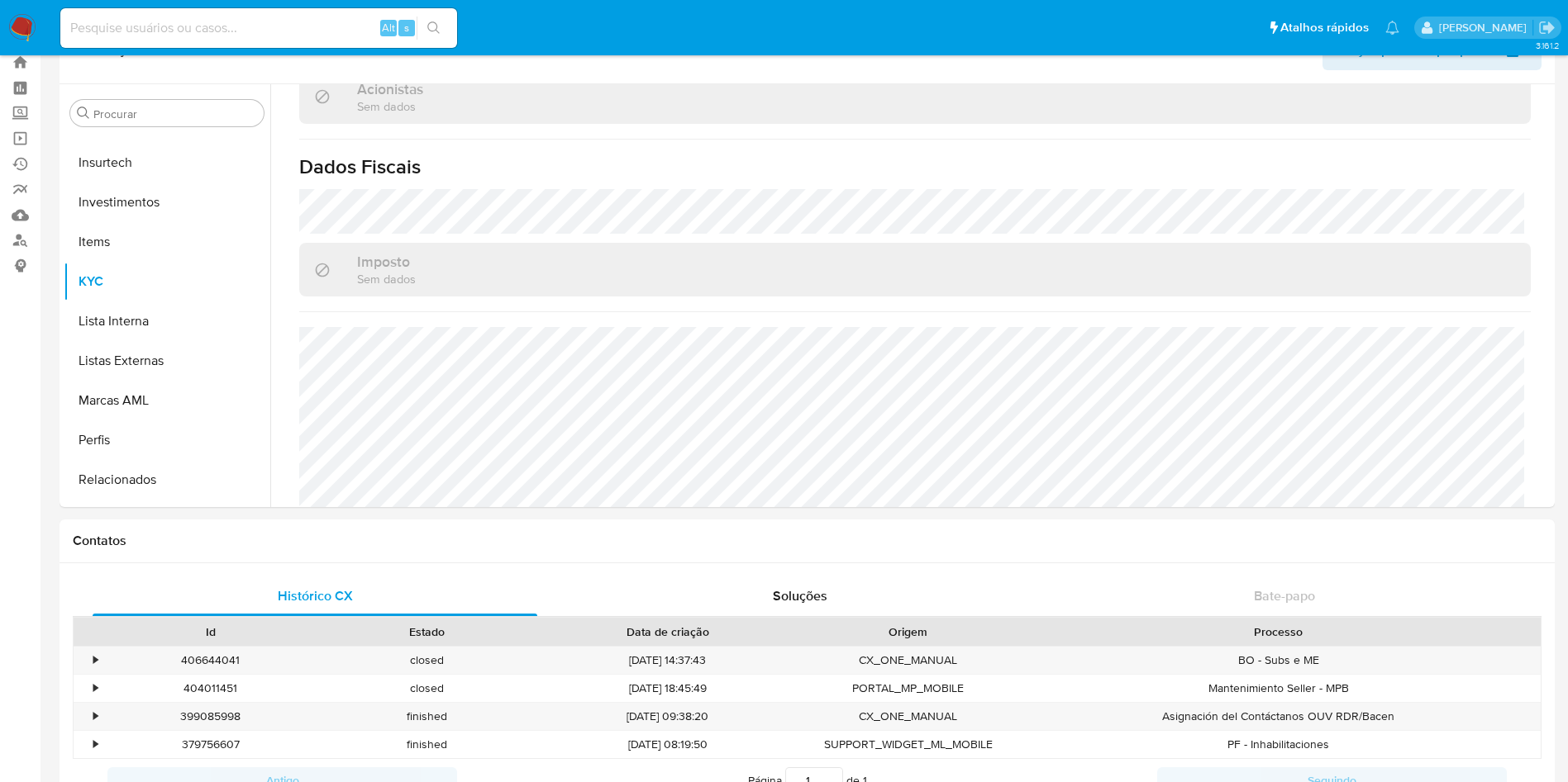
scroll to position [0, 0]
